Goal: Information Seeking & Learning: Learn about a topic

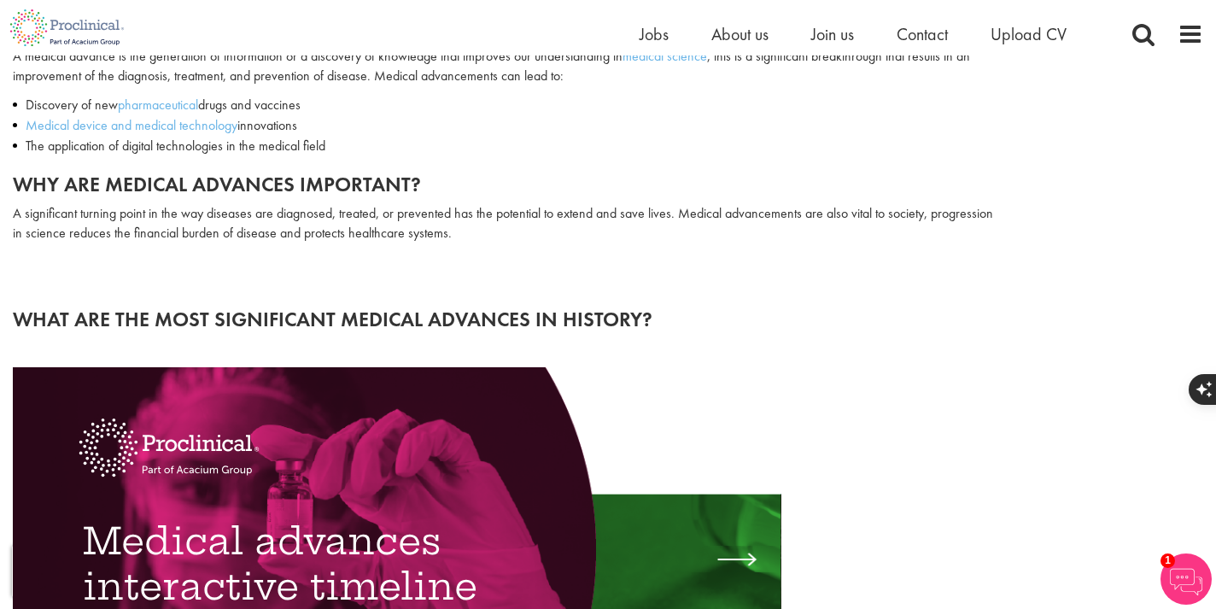
click at [309, 221] on p "A significant turning point in the way diseases are diagnosed, treated, or prev…" at bounding box center [507, 223] width 988 height 39
click at [282, 229] on img at bounding box center [286, 233] width 20 height 20
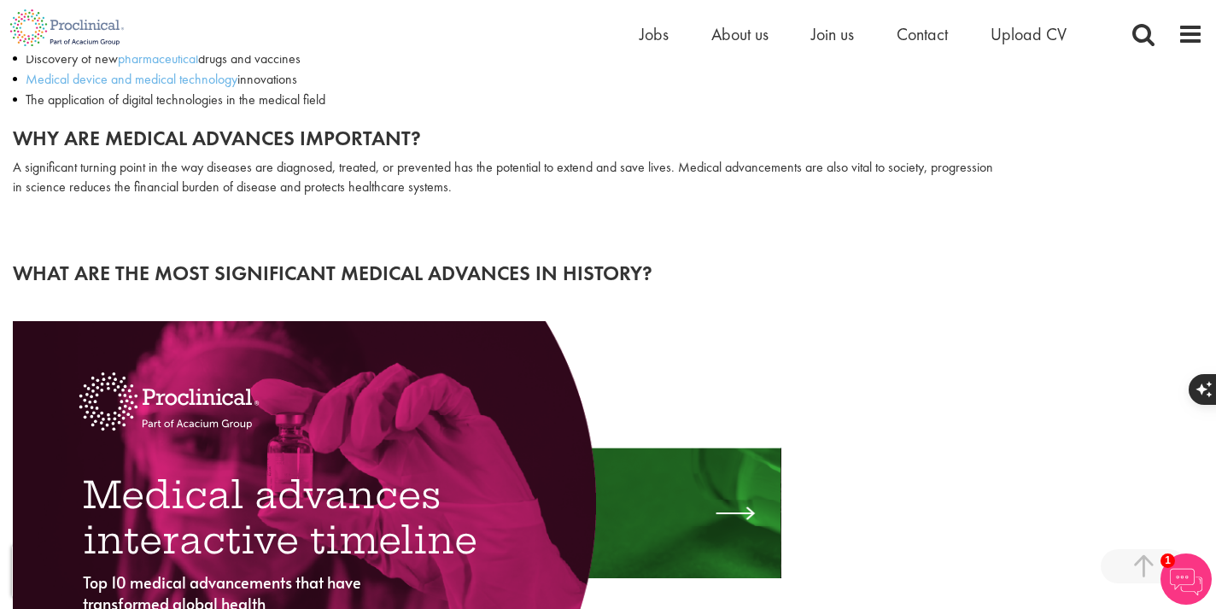
scroll to position [294, 0]
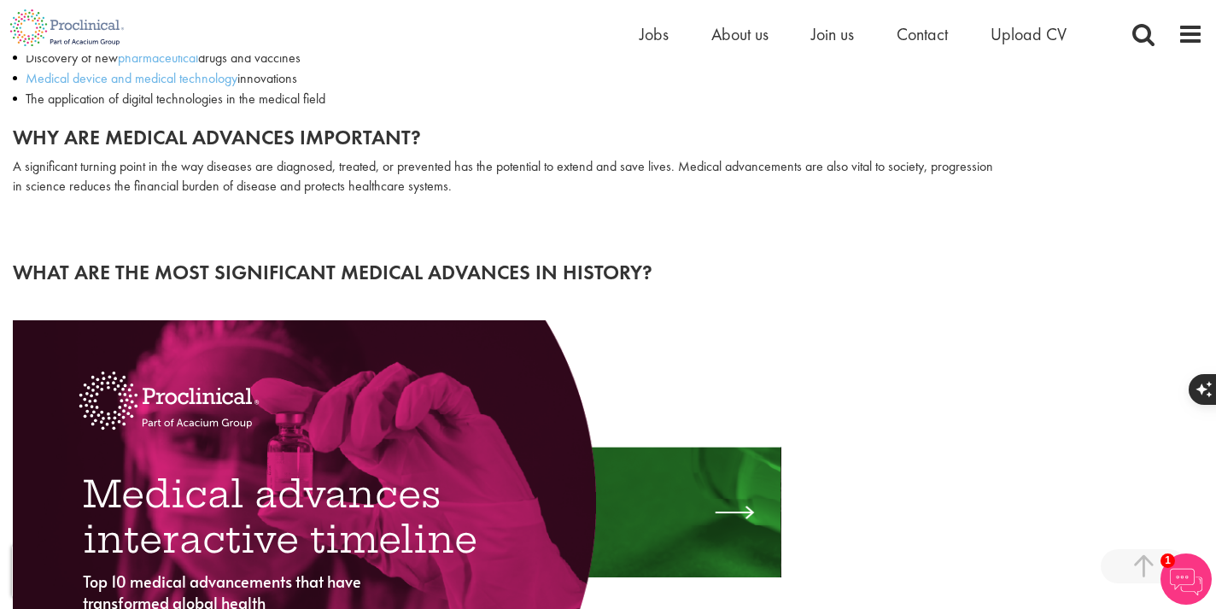
click at [216, 198] on div "Why are medical advances important? A significant turning point in the way dise…" at bounding box center [507, 180] width 988 height 109
click at [507, 171] on p "A significant turning point in the way diseases are diagnosed, treated, or prev…" at bounding box center [507, 176] width 988 height 39
click at [503, 179] on img at bounding box center [503, 186] width 20 height 20
click at [441, 211] on div "Why are medical advances important? A significant turning point in the way dise…" at bounding box center [507, 180] width 988 height 109
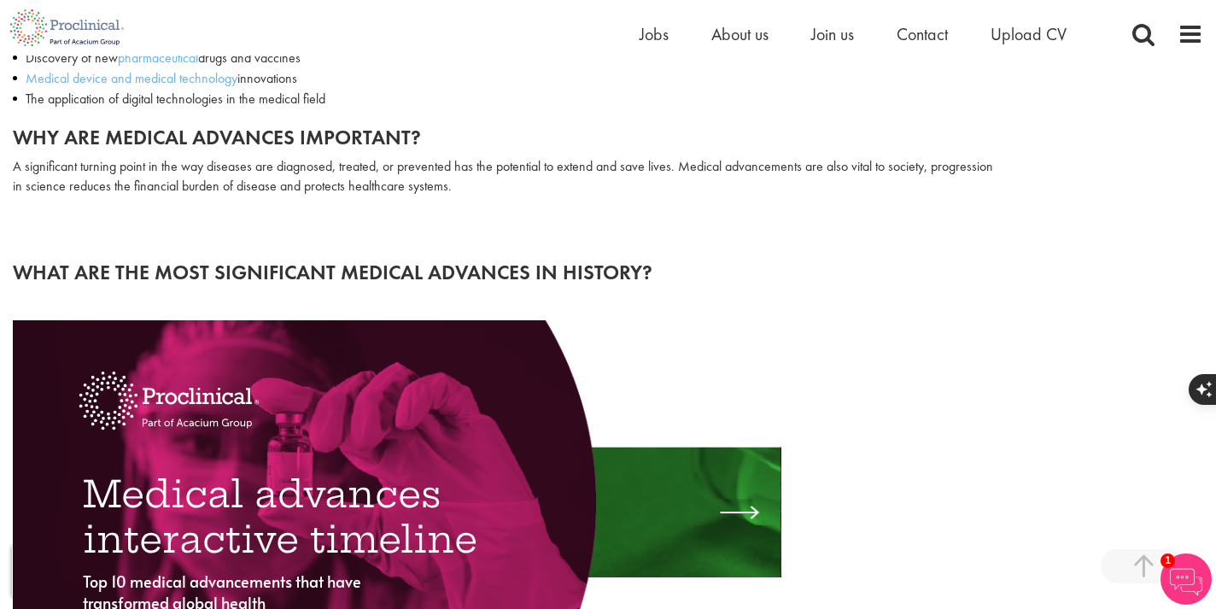
click at [572, 166] on p "A significant turning point in the way diseases are diagnosed, treated, or prev…" at bounding box center [507, 176] width 988 height 39
click at [563, 182] on img at bounding box center [567, 186] width 20 height 20
click at [480, 217] on h2 at bounding box center [507, 224] width 988 height 22
click at [866, 166] on p "A significant turning point in the way diseases are diagnosed, treated, or prev…" at bounding box center [507, 176] width 988 height 39
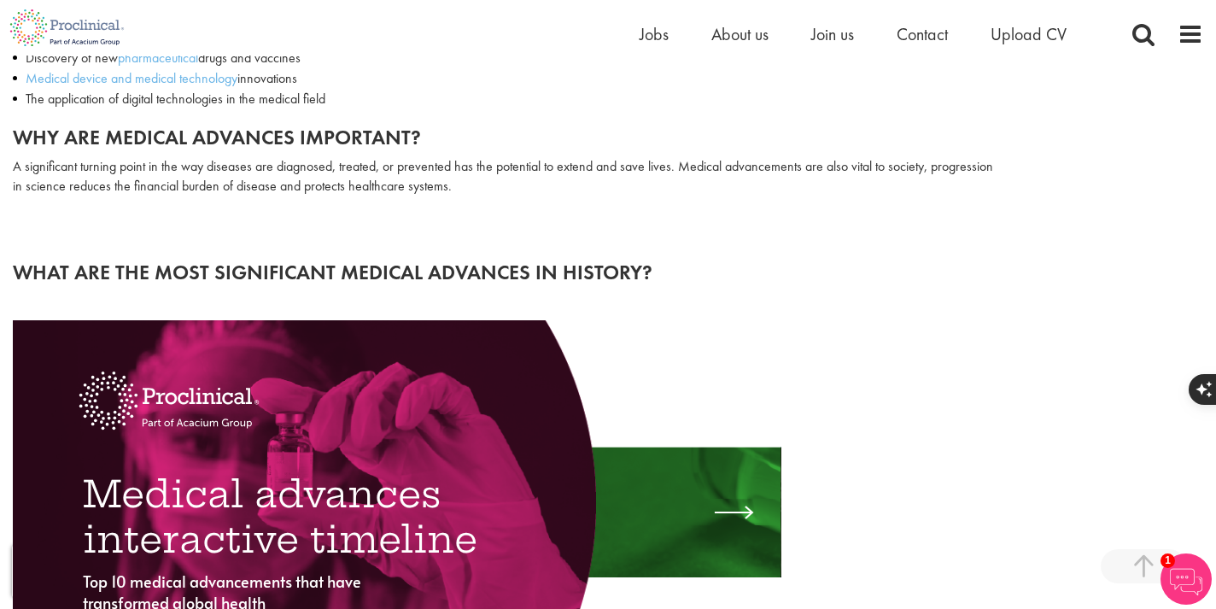
click at [866, 166] on p "A significant turning point in the way diseases are diagnosed, treated, or prev…" at bounding box center [507, 176] width 988 height 39
click at [855, 180] on img at bounding box center [859, 186] width 20 height 20
click at [750, 249] on div "What are the most significant medical advances in history?" at bounding box center [608, 282] width 1216 height 76
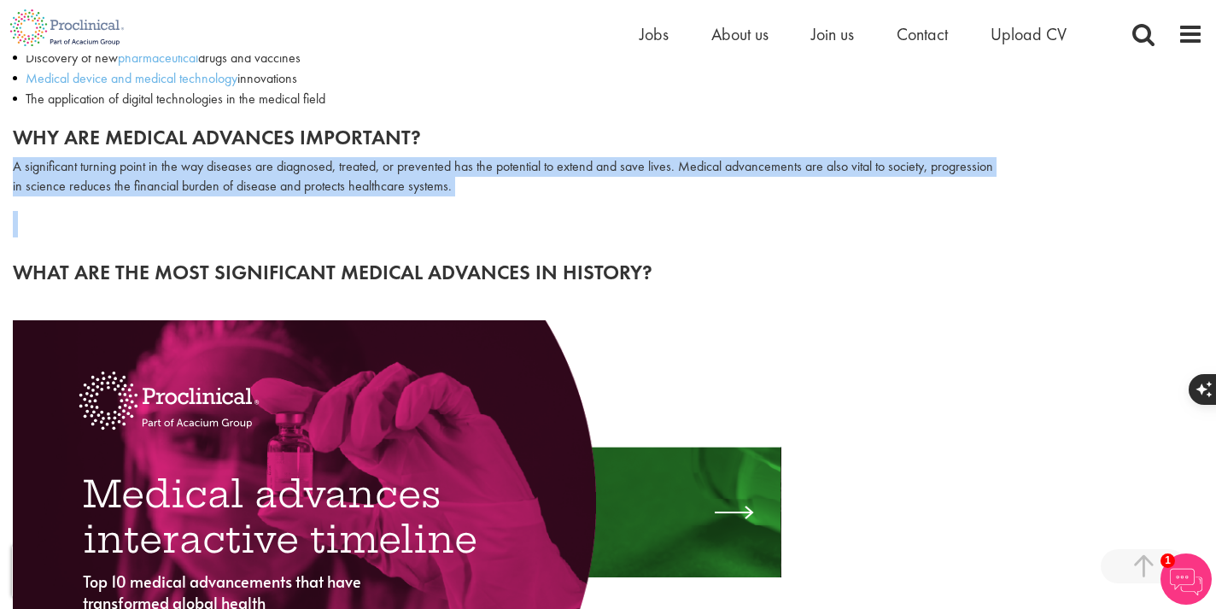
drag, startPoint x: 449, startPoint y: 196, endPoint x: 15, endPoint y: 160, distance: 436.1
click at [15, 160] on div "Why are medical advances important? A significant turning point in the way dise…" at bounding box center [507, 180] width 988 height 109
click at [487, 211] on img at bounding box center [493, 214] width 22 height 22
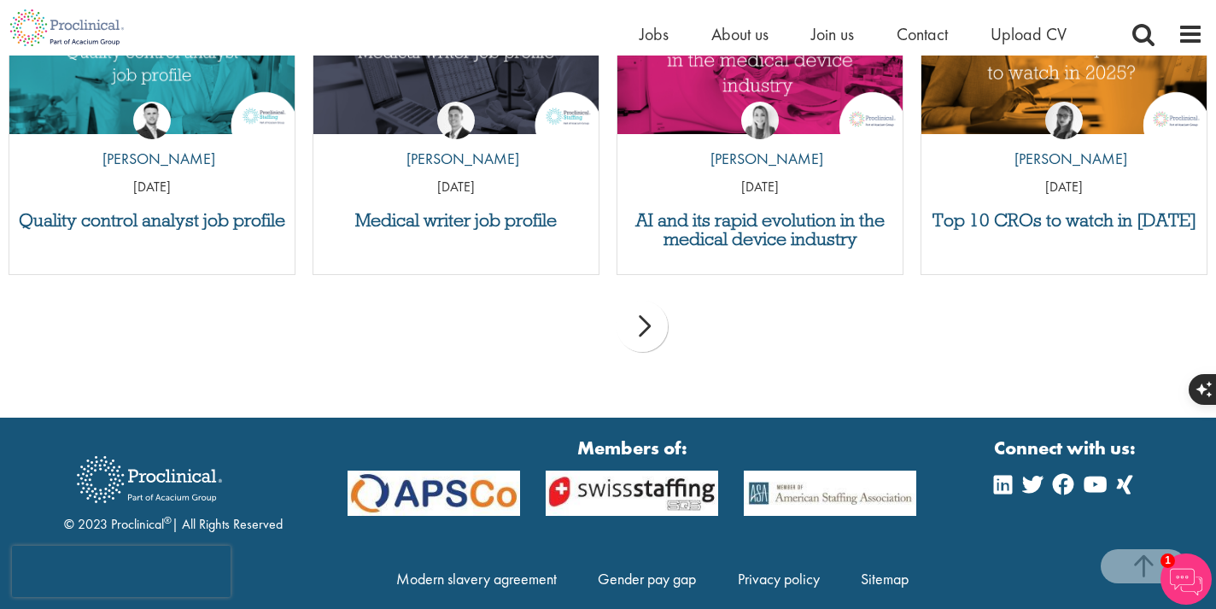
scroll to position [3913, 0]
